Goal: Transaction & Acquisition: Book appointment/travel/reservation

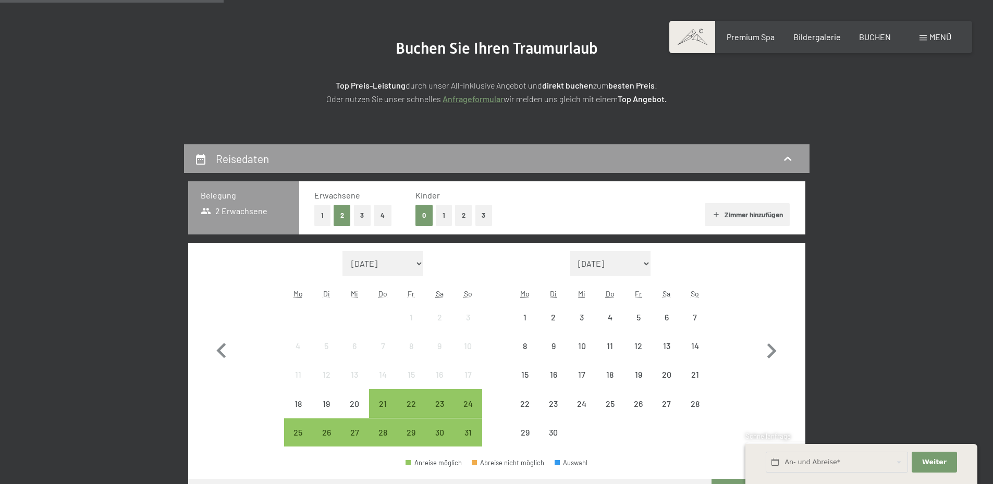
scroll to position [208, 0]
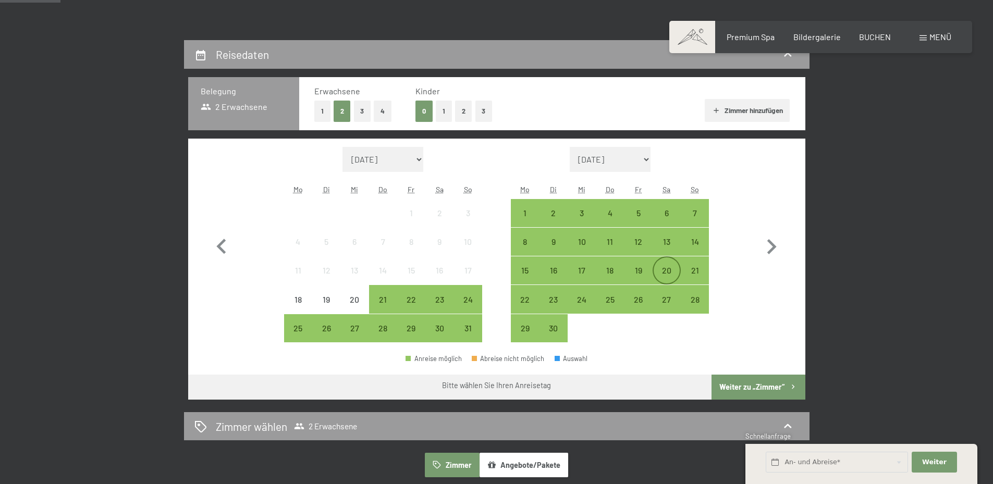
click at [668, 275] on div "20" at bounding box center [666, 279] width 26 height 26
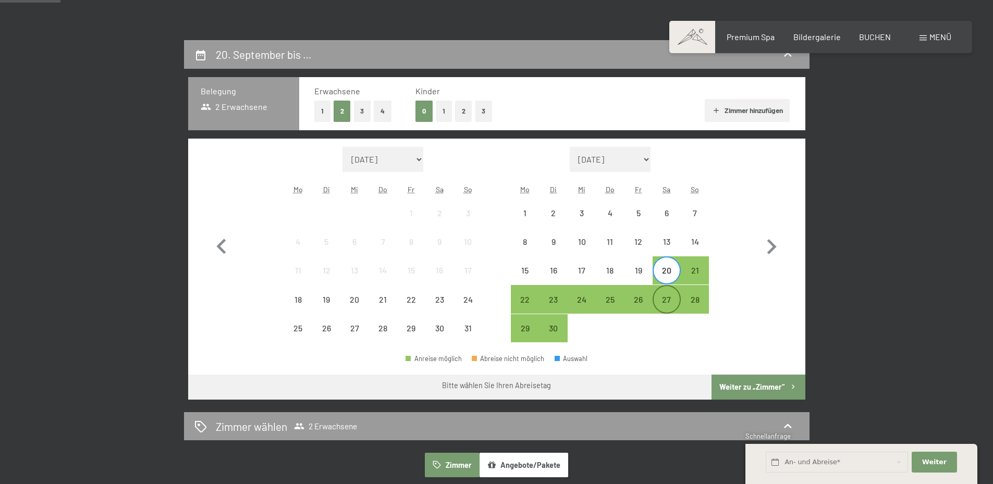
click at [665, 299] on div "27" at bounding box center [666, 308] width 26 height 26
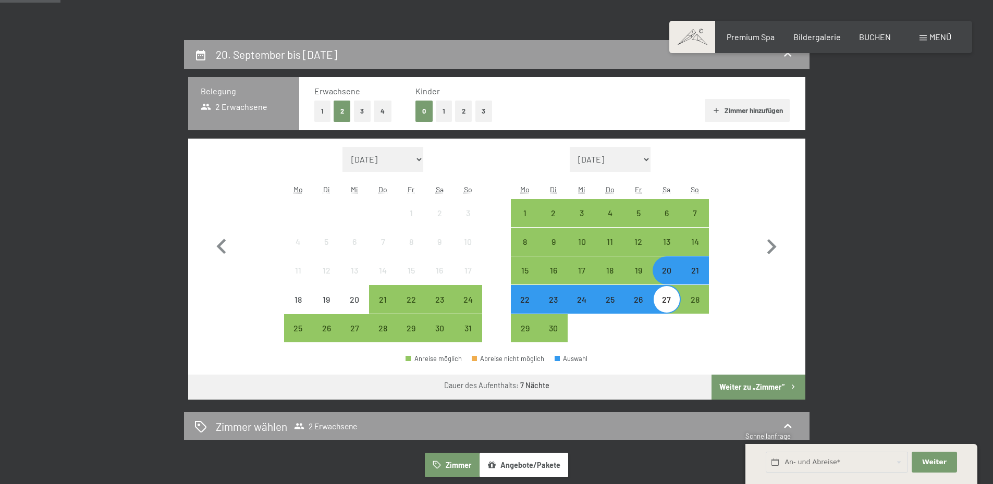
click at [761, 387] on button "Weiter zu „Zimmer“" at bounding box center [757, 387] width 93 height 25
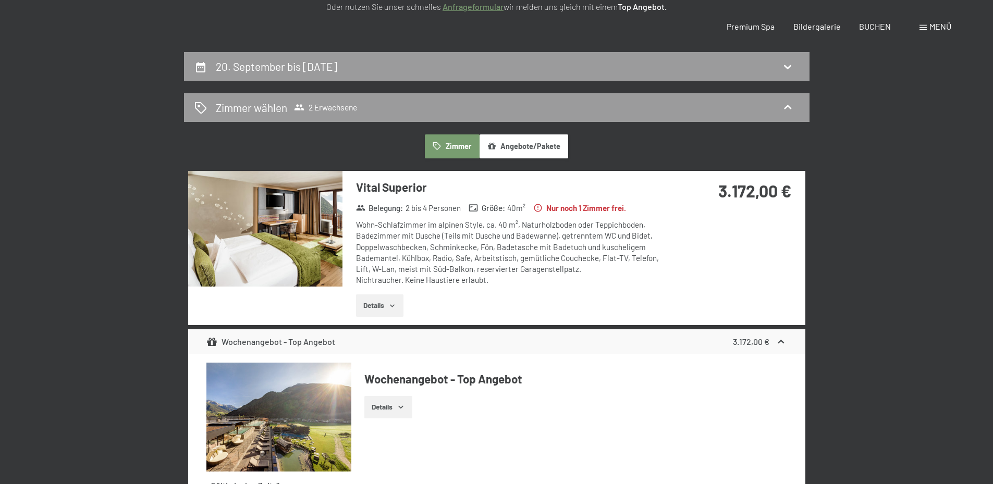
scroll to position [0, 0]
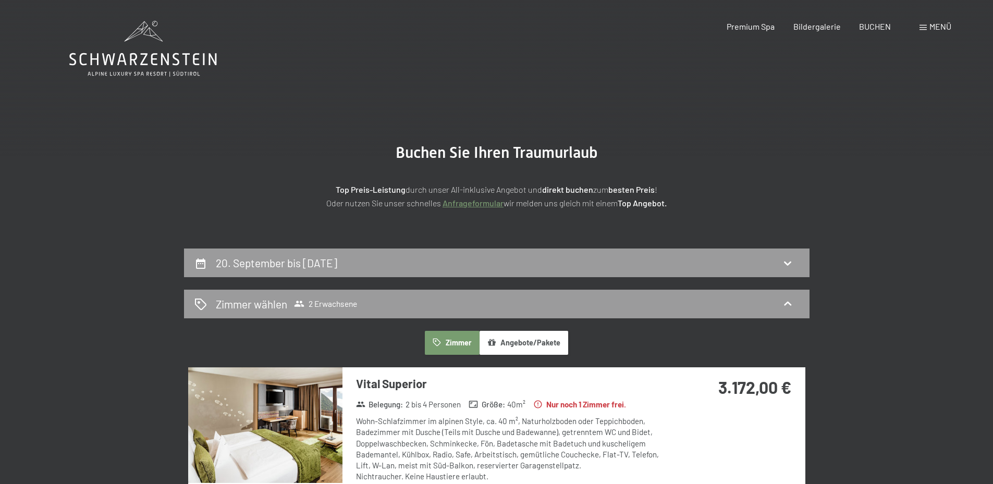
click at [168, 54] on icon at bounding box center [142, 59] width 147 height 13
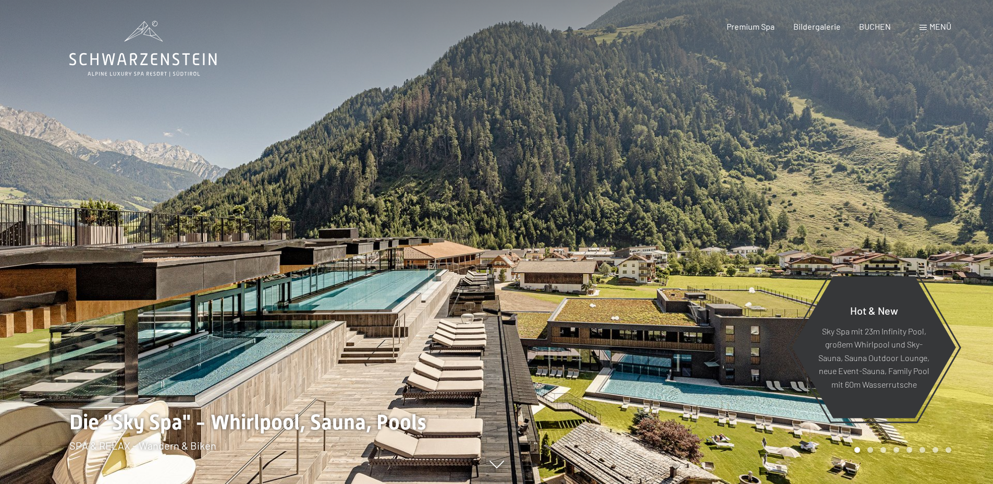
click at [936, 27] on span "Menü" at bounding box center [940, 26] width 22 height 10
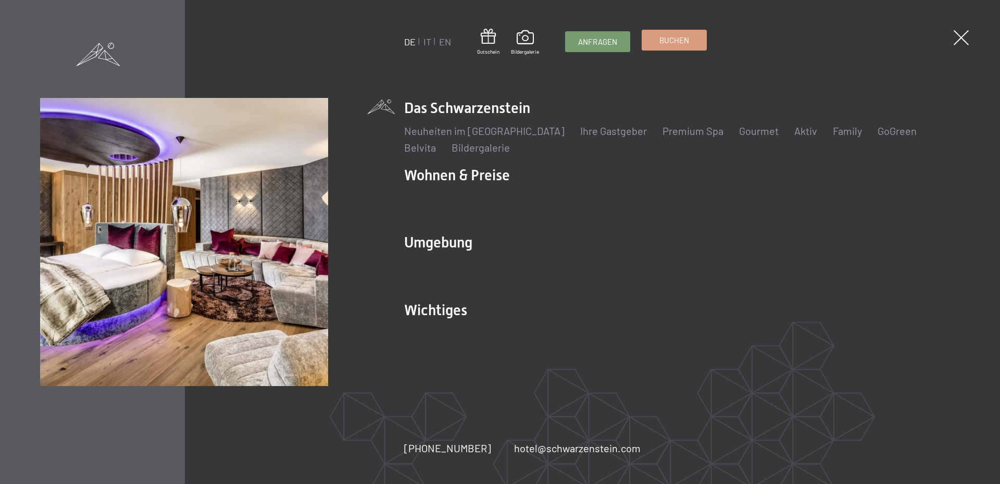
click at [669, 44] on span "Buchen" at bounding box center [675, 40] width 30 height 11
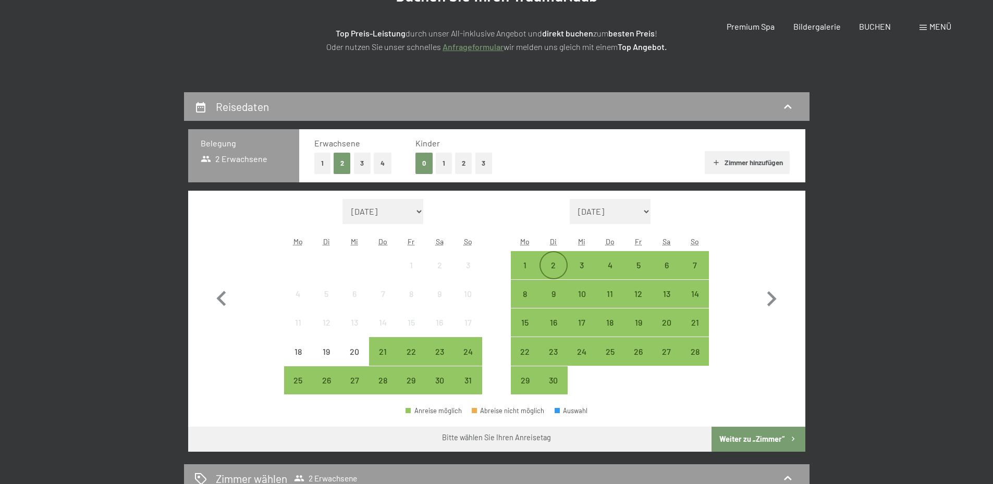
scroll to position [261, 0]
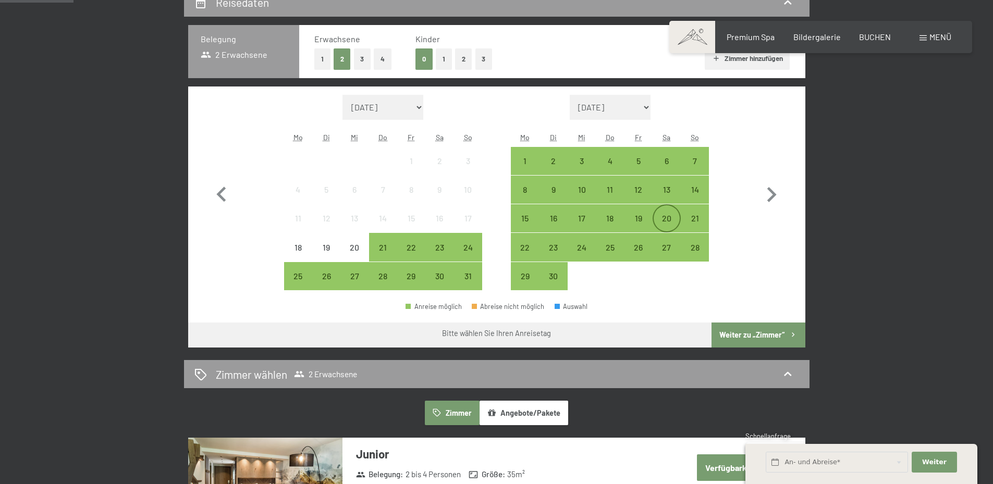
click at [666, 219] on div "20" at bounding box center [666, 227] width 26 height 26
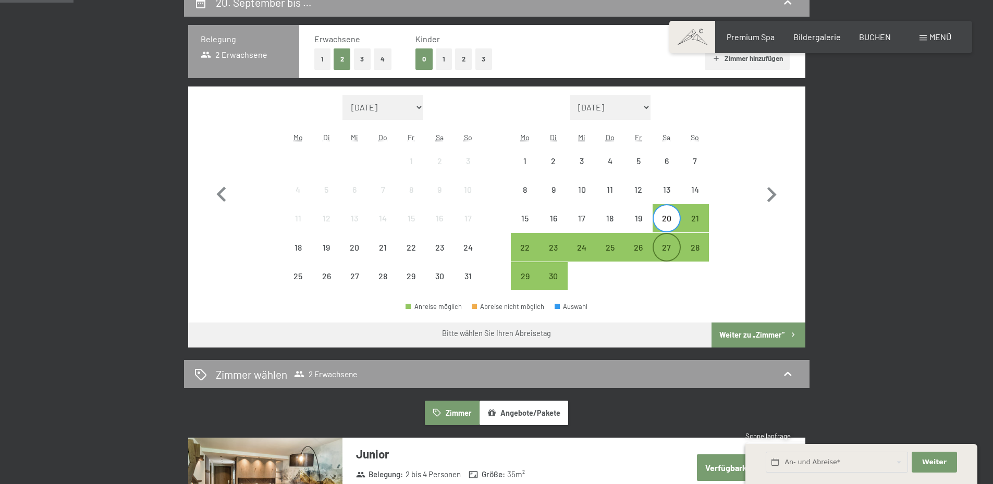
click at [668, 247] on div "27" at bounding box center [666, 256] width 26 height 26
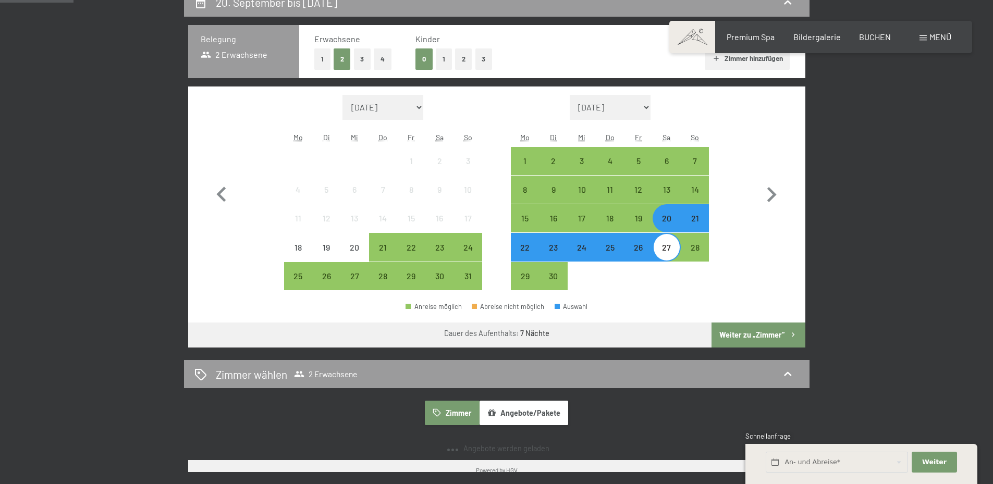
click at [741, 336] on button "Weiter zu „Zimmer“" at bounding box center [757, 335] width 93 height 25
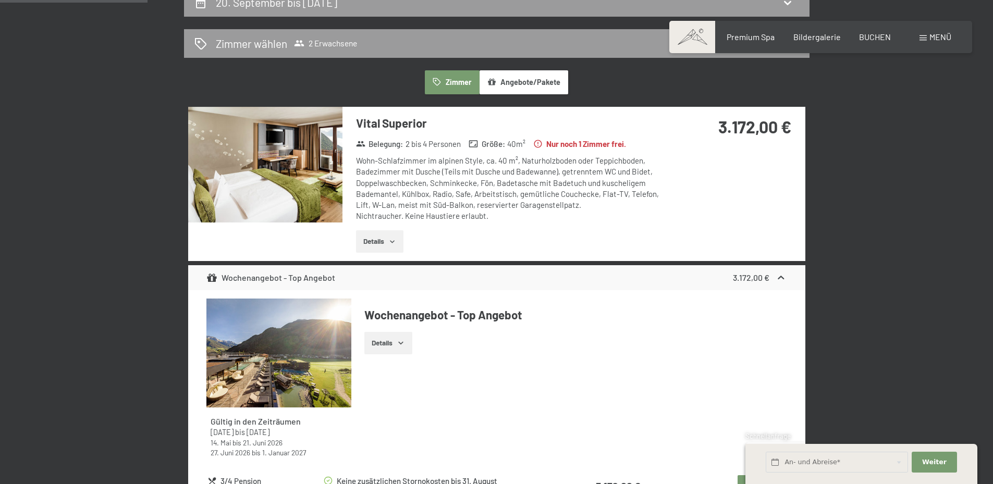
scroll to position [249, 0]
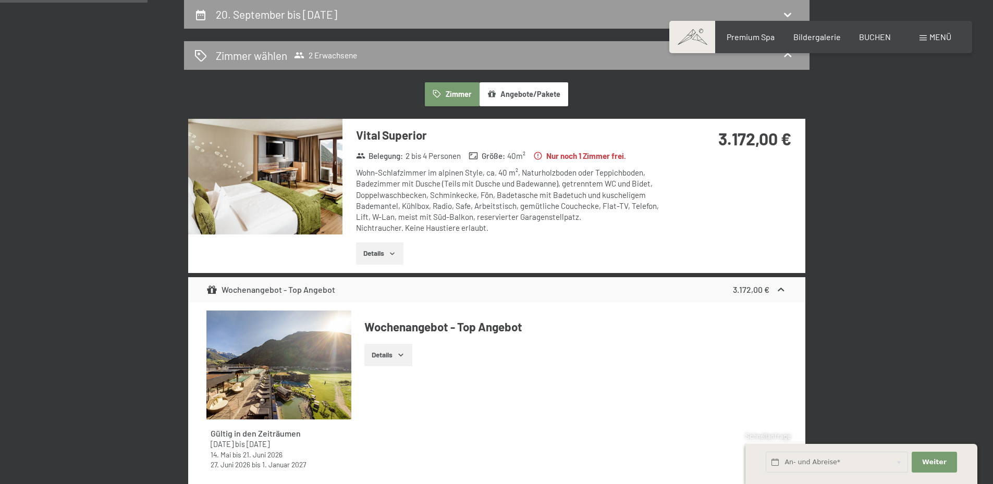
click at [393, 254] on icon "button" at bounding box center [392, 254] width 8 height 8
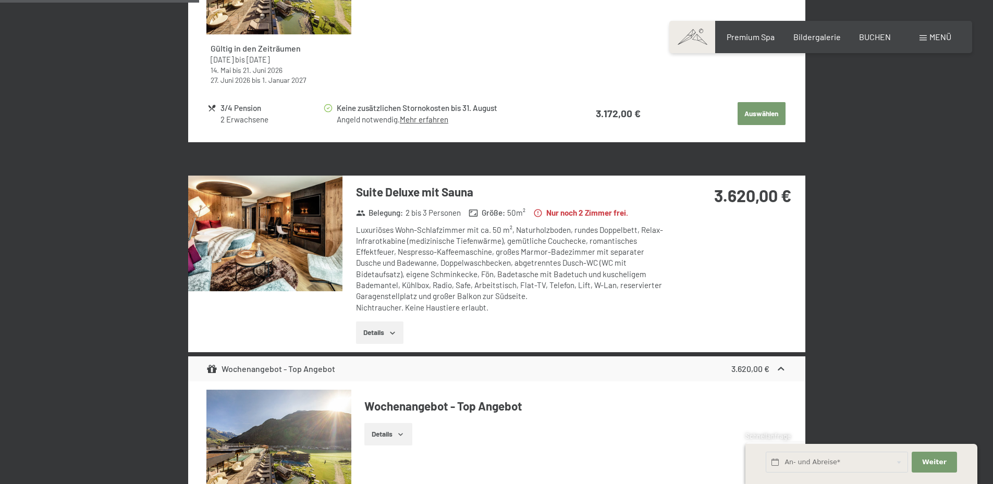
scroll to position [561, 0]
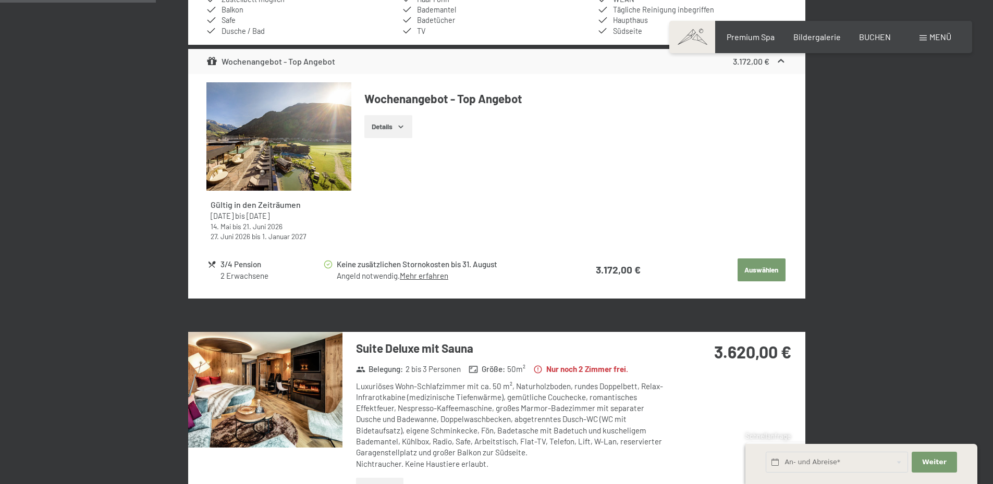
click at [753, 276] on button "Auswählen" at bounding box center [761, 269] width 48 height 23
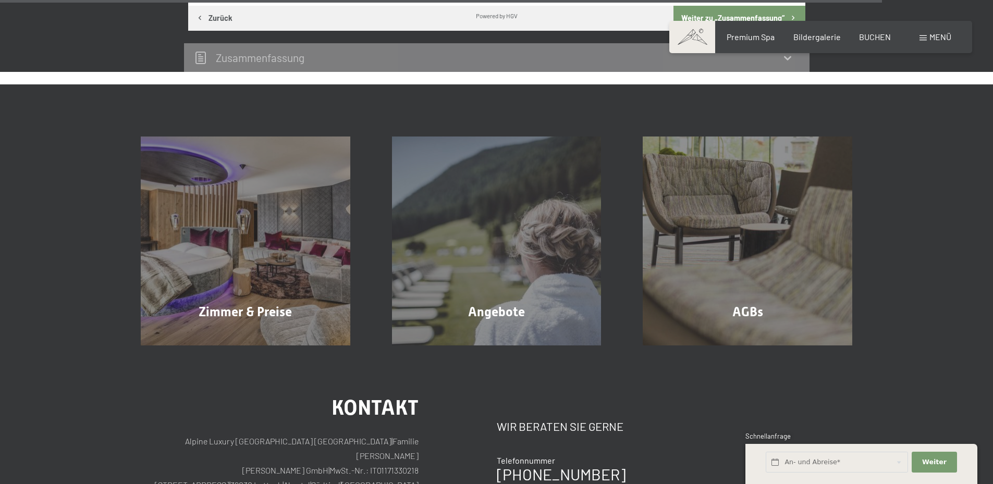
scroll to position [1082, 0]
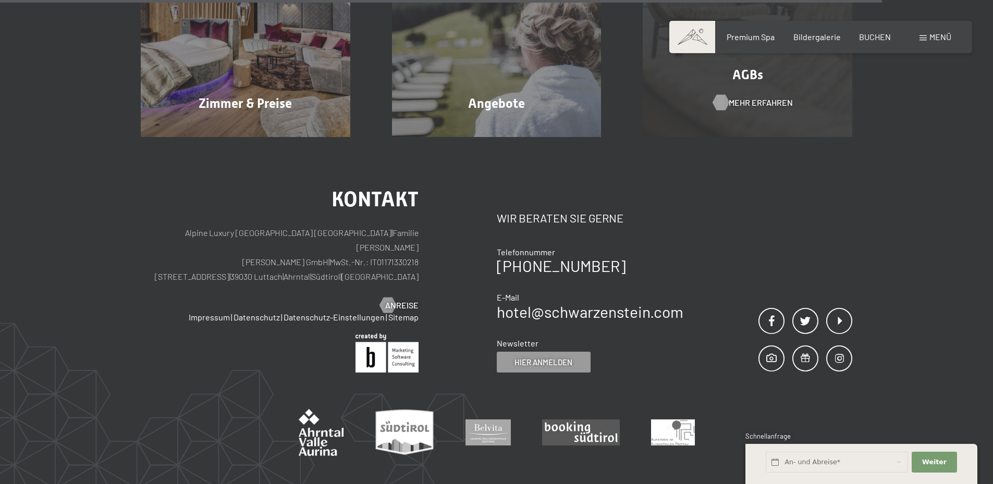
click at [775, 98] on span "Mehr erfahren" at bounding box center [760, 102] width 64 height 11
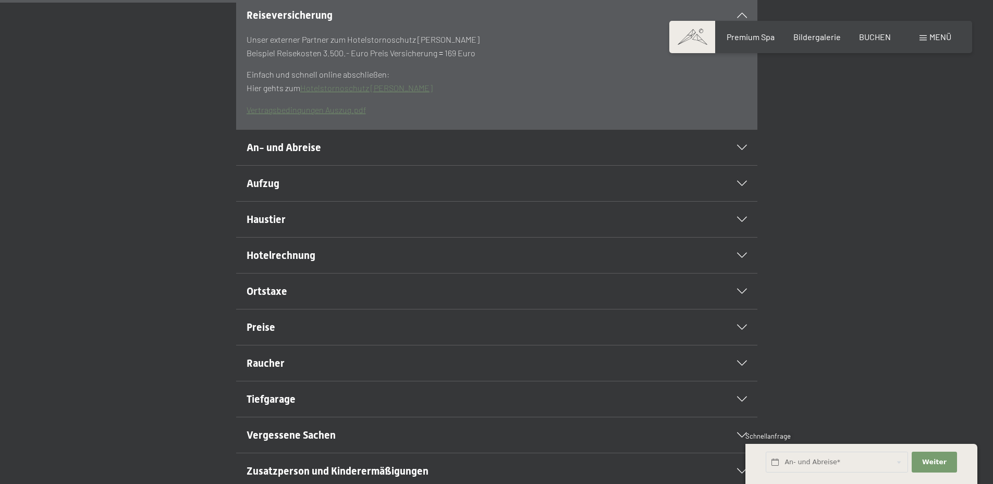
scroll to position [417, 0]
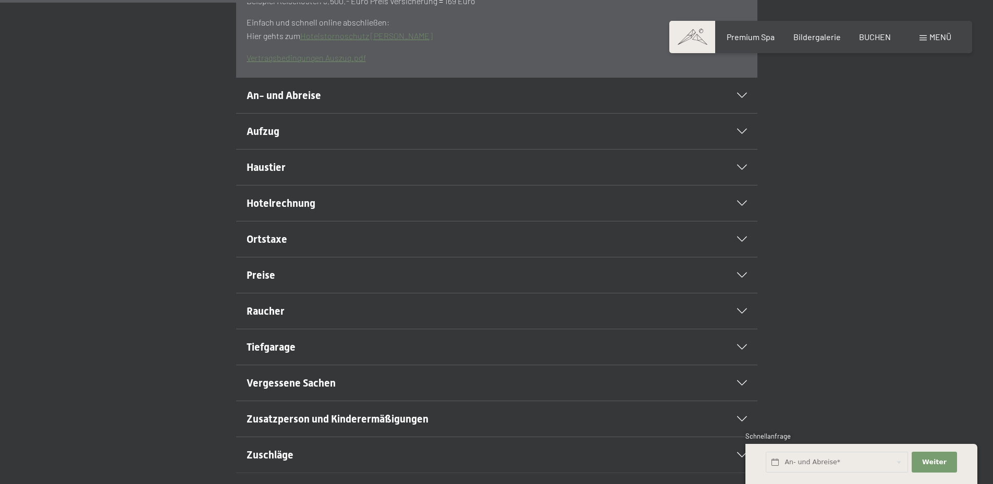
click at [482, 175] on h2 "Haustier" at bounding box center [471, 167] width 450 height 15
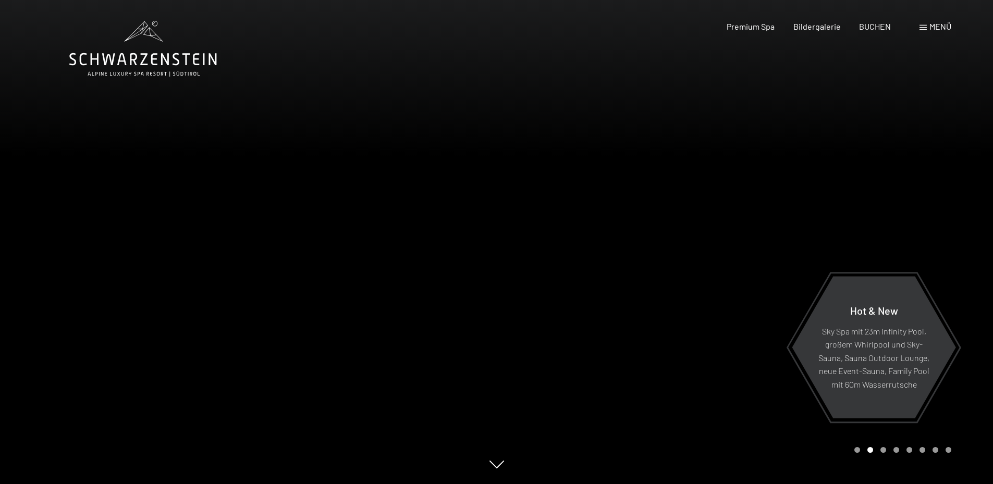
click at [150, 52] on icon at bounding box center [142, 49] width 147 height 56
